Goal: Information Seeking & Learning: Compare options

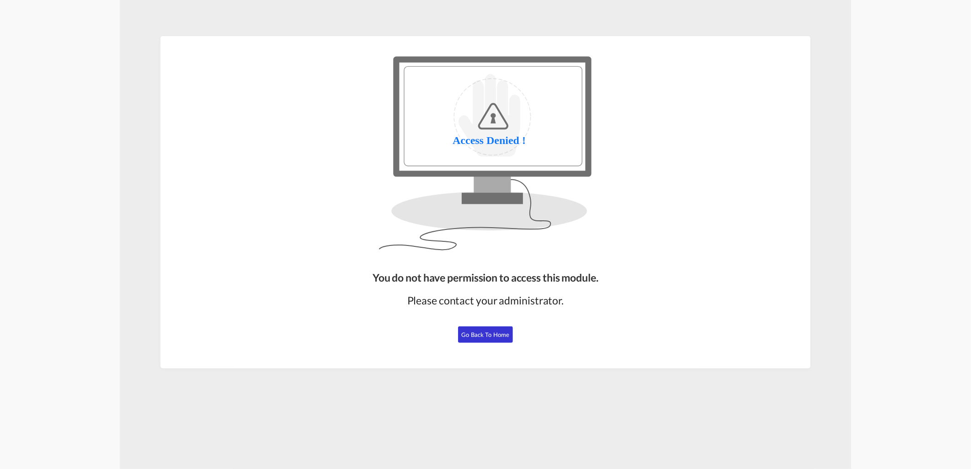
click at [479, 337] on span "Go Back to Home" at bounding box center [486, 334] width 48 height 7
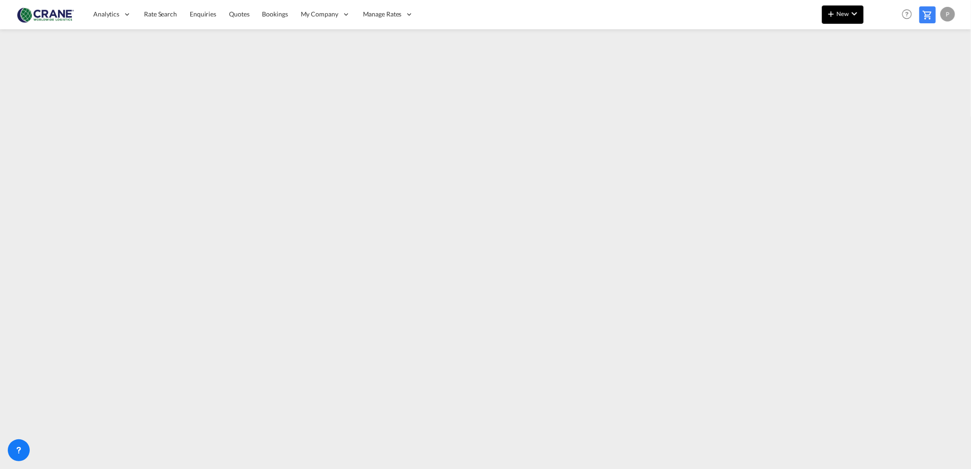
click at [839, 18] on button "New" at bounding box center [843, 14] width 42 height 18
click at [508, 173] on md-backdrop at bounding box center [485, 234] width 971 height 469
click at [17, 14] on img at bounding box center [45, 14] width 62 height 21
click at [93, 14] on span "Analytics" at bounding box center [106, 14] width 26 height 9
click at [144, 16] on span "Rate Search" at bounding box center [160, 14] width 33 height 8
